Goal: Task Accomplishment & Management: Use online tool/utility

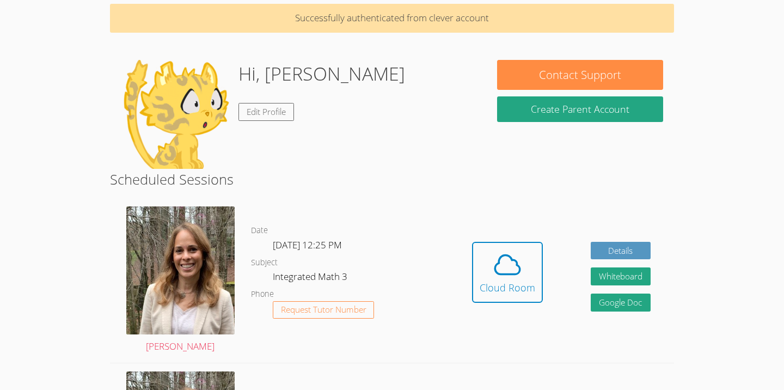
scroll to position [51, 0]
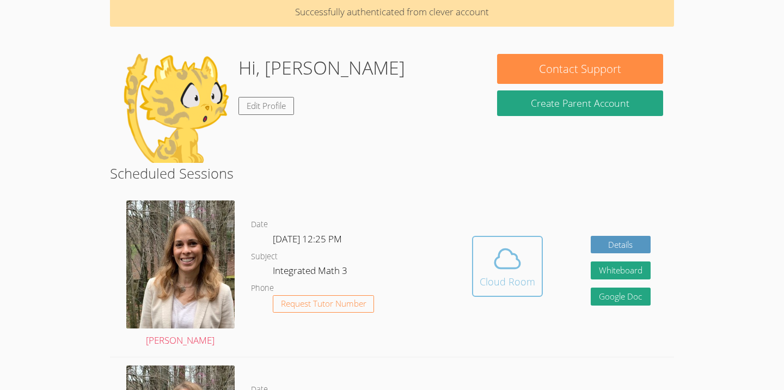
click at [500, 281] on div "Cloud Room" at bounding box center [508, 281] width 56 height 15
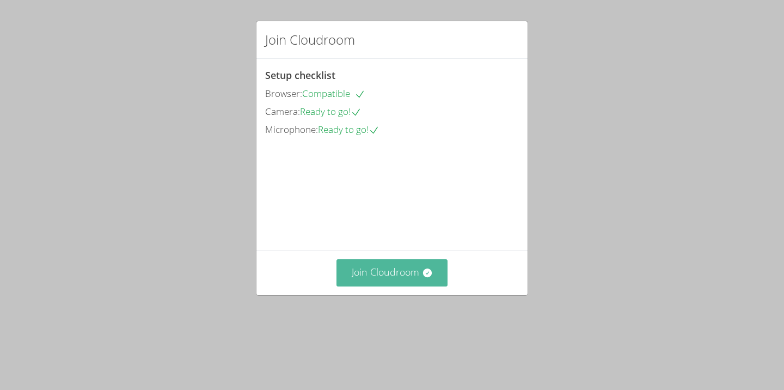
click at [394, 286] on button "Join Cloudroom" at bounding box center [393, 272] width 112 height 27
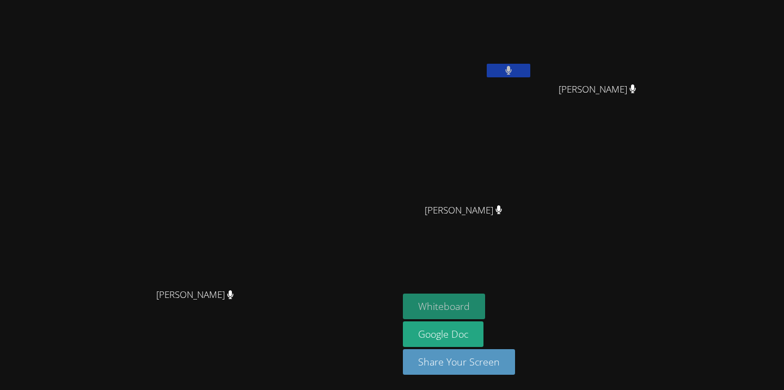
click at [485, 304] on button "Whiteboard" at bounding box center [444, 307] width 82 height 26
click at [512, 70] on icon at bounding box center [508, 70] width 7 height 9
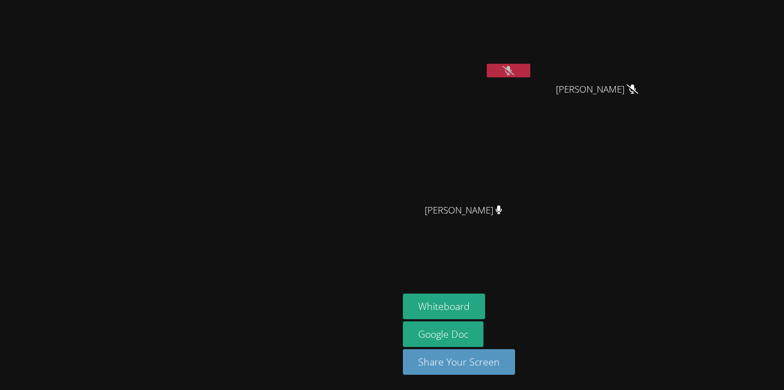
click at [533, 57] on video at bounding box center [468, 40] width 130 height 73
click at [514, 67] on icon at bounding box center [508, 70] width 11 height 9
click at [531, 65] on button at bounding box center [509, 71] width 44 height 14
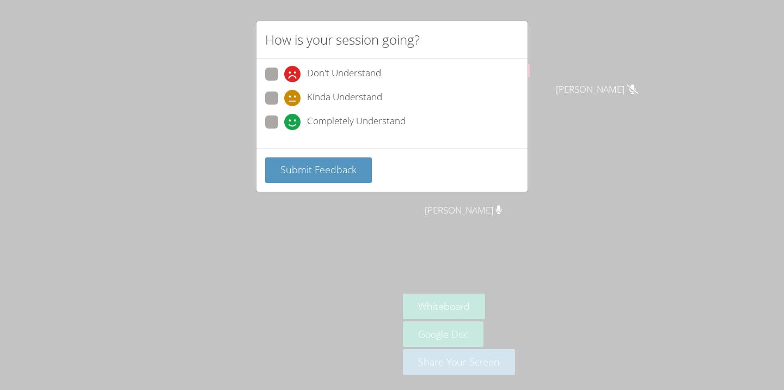
click at [368, 129] on div "Completely Understand" at bounding box center [392, 125] width 254 height 20
click at [368, 123] on span "Completely Understand" at bounding box center [356, 122] width 99 height 16
click at [294, 123] on input "Completely Understand" at bounding box center [288, 119] width 9 height 9
radio input "true"
click at [362, 175] on button "Submit Feedback" at bounding box center [318, 170] width 107 height 26
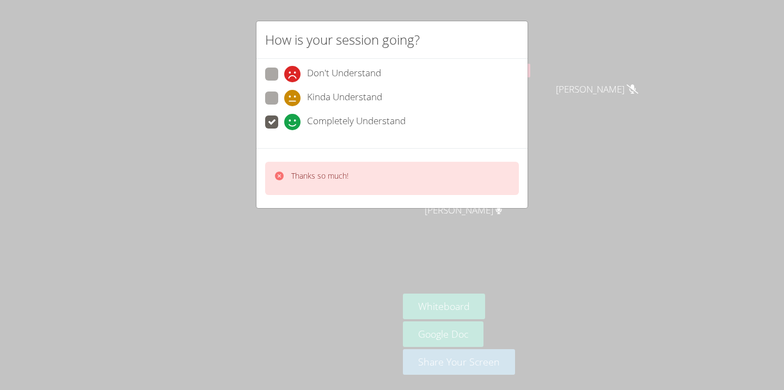
click at [479, 186] on div "Thanks so much!" at bounding box center [392, 178] width 254 height 33
click at [459, 164] on div "Thanks so much!" at bounding box center [392, 178] width 254 height 33
click at [282, 170] on icon at bounding box center [279, 175] width 11 height 11
click at [281, 175] on video at bounding box center [199, 173] width 163 height 219
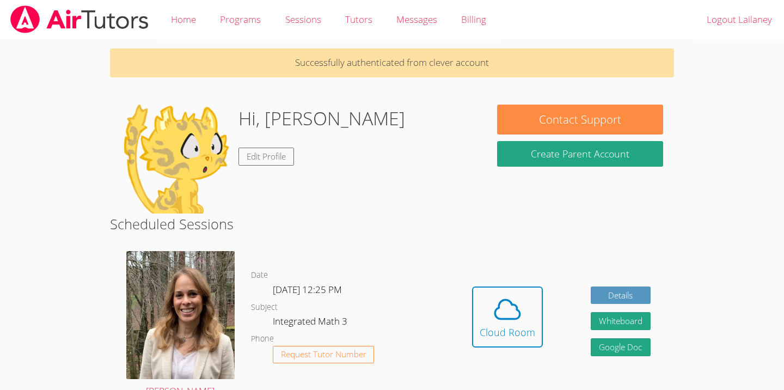
scroll to position [51, 0]
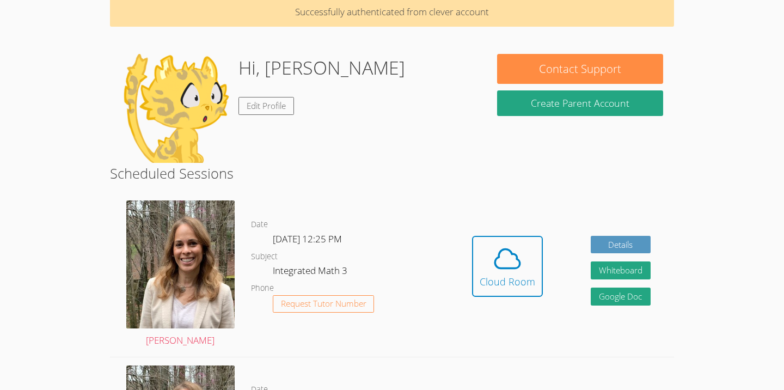
click at [601, 198] on div "Hidden Cloud Room Details Whiteboard Hidden Google Doc" at bounding box center [562, 274] width 226 height 164
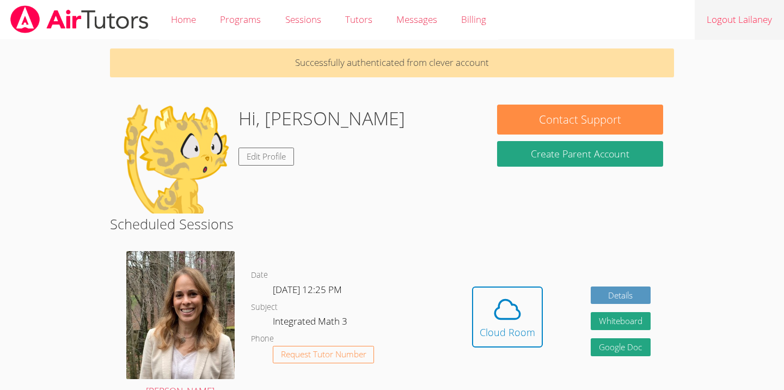
click at [746, 16] on link "Logout Lailaney" at bounding box center [739, 20] width 89 height 40
